Goal: Task Accomplishment & Management: Manage account settings

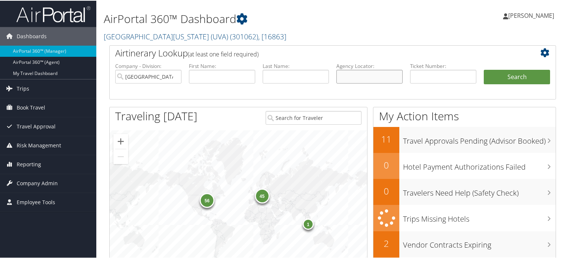
click at [363, 76] on input "text" at bounding box center [370, 76] width 66 height 14
paste input "DMZBMR"
type input "DMZBMR"
click at [174, 75] on input "[GEOGRAPHIC_DATA][US_STATE] (UVA)" at bounding box center [148, 76] width 66 height 14
click at [512, 71] on button "Search" at bounding box center [517, 76] width 66 height 15
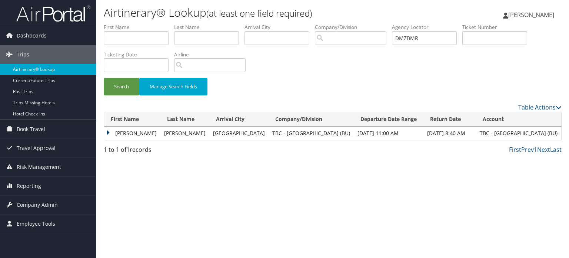
click at [110, 132] on td "STANLEY E" at bounding box center [132, 132] width 56 height 13
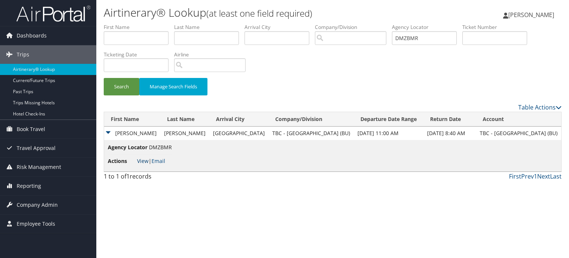
click at [141, 163] on link "View" at bounding box center [142, 160] width 11 height 7
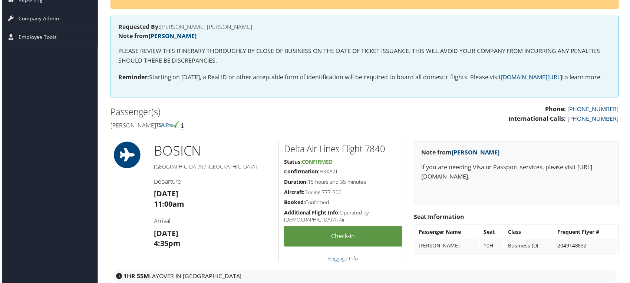
scroll to position [62, 0]
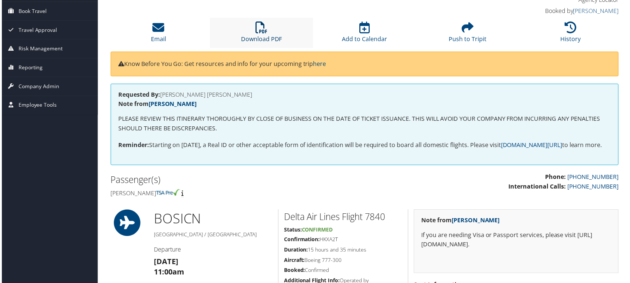
click at [256, 36] on link "Download PDF" at bounding box center [261, 35] width 41 height 18
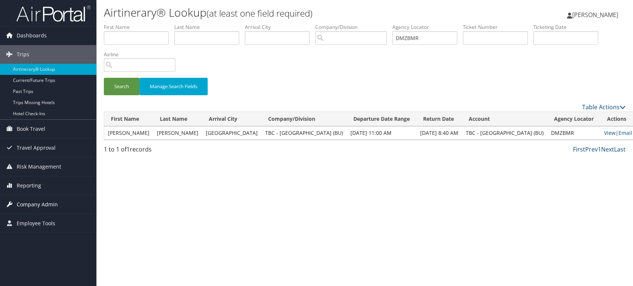
click at [45, 207] on span "Company Admin" at bounding box center [37, 204] width 41 height 19
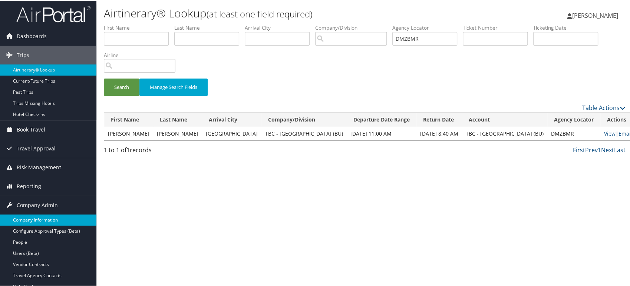
click at [43, 219] on link "Company Information" at bounding box center [48, 219] width 96 height 11
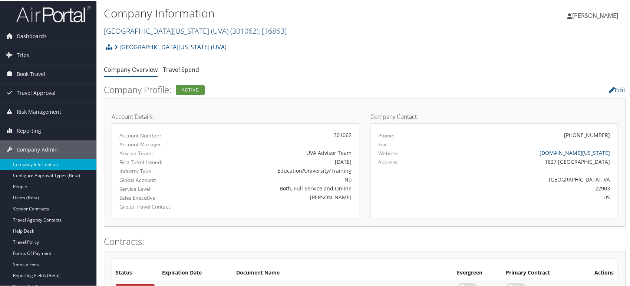
click at [230, 33] on span "( 301062 )" at bounding box center [244, 30] width 28 height 10
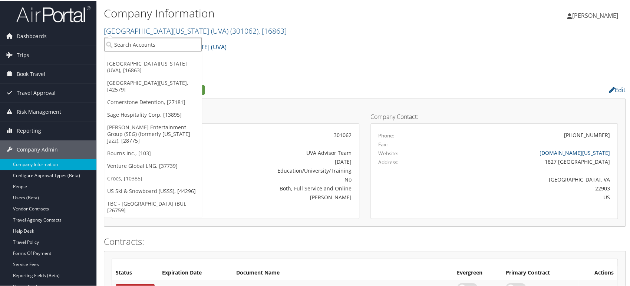
click at [134, 45] on input "search" at bounding box center [153, 44] width 98 height 14
paste input "[US_STATE][GEOGRAPHIC_DATA]"
type input "[US_STATE][GEOGRAPHIC_DATA]"
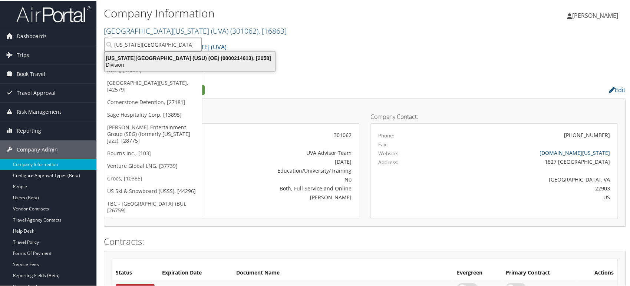
click at [154, 59] on div "Utah State University (USU) (OE) (0000214613), [2058]" at bounding box center [189, 57] width 179 height 7
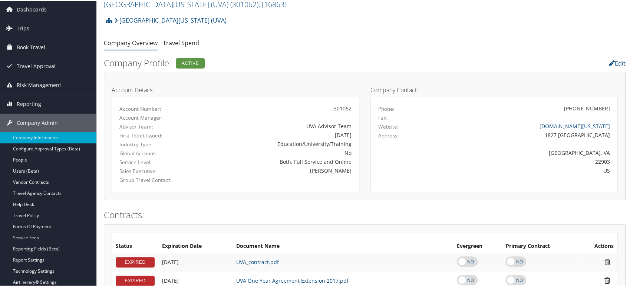
scroll to position [41, 0]
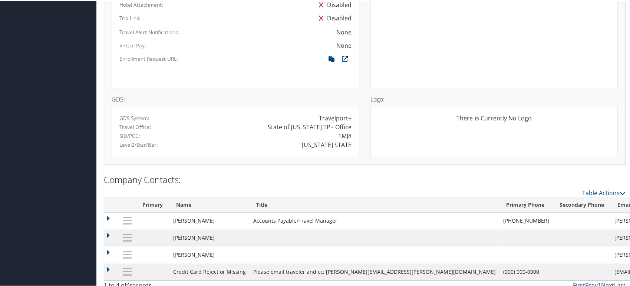
scroll to position [469, 0]
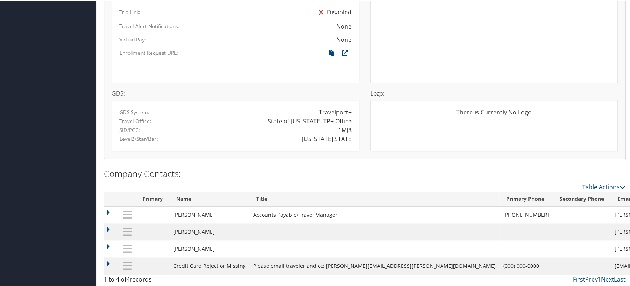
click at [326, 138] on div "[US_STATE] STATE" at bounding box center [327, 138] width 50 height 9
drag, startPoint x: 326, startPoint y: 138, endPoint x: 336, endPoint y: 138, distance: 9.3
click at [336, 138] on div "[US_STATE] STATE" at bounding box center [327, 138] width 50 height 9
copy div "UTAH STATE"
click at [341, 129] on div "1MJ8" at bounding box center [344, 129] width 13 height 9
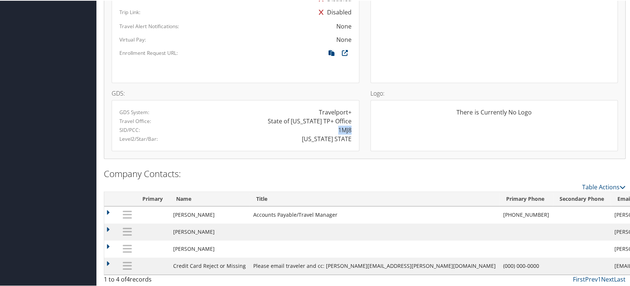
click at [341, 129] on div "1MJ8" at bounding box center [344, 129] width 13 height 9
copy div "1MJ8"
click at [323, 136] on div "UTAH STATE" at bounding box center [327, 138] width 50 height 9
drag, startPoint x: 323, startPoint y: 136, endPoint x: 340, endPoint y: 136, distance: 17.1
click at [340, 136] on div "UTAH STATE" at bounding box center [327, 138] width 50 height 9
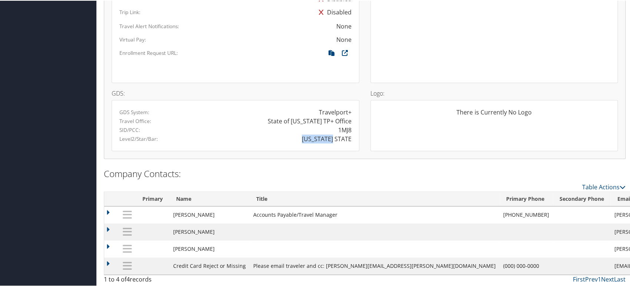
copy div "UTAH STATE"
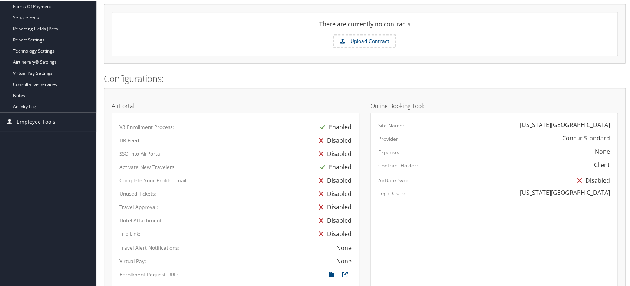
scroll to position [453, 0]
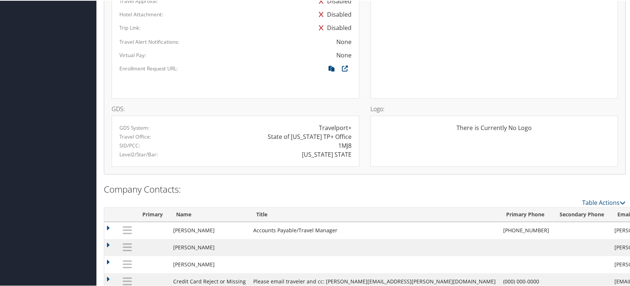
click at [387, 147] on div "There is Currently No Logo" at bounding box center [494, 140] width 248 height 51
